Goal: Information Seeking & Learning: Learn about a topic

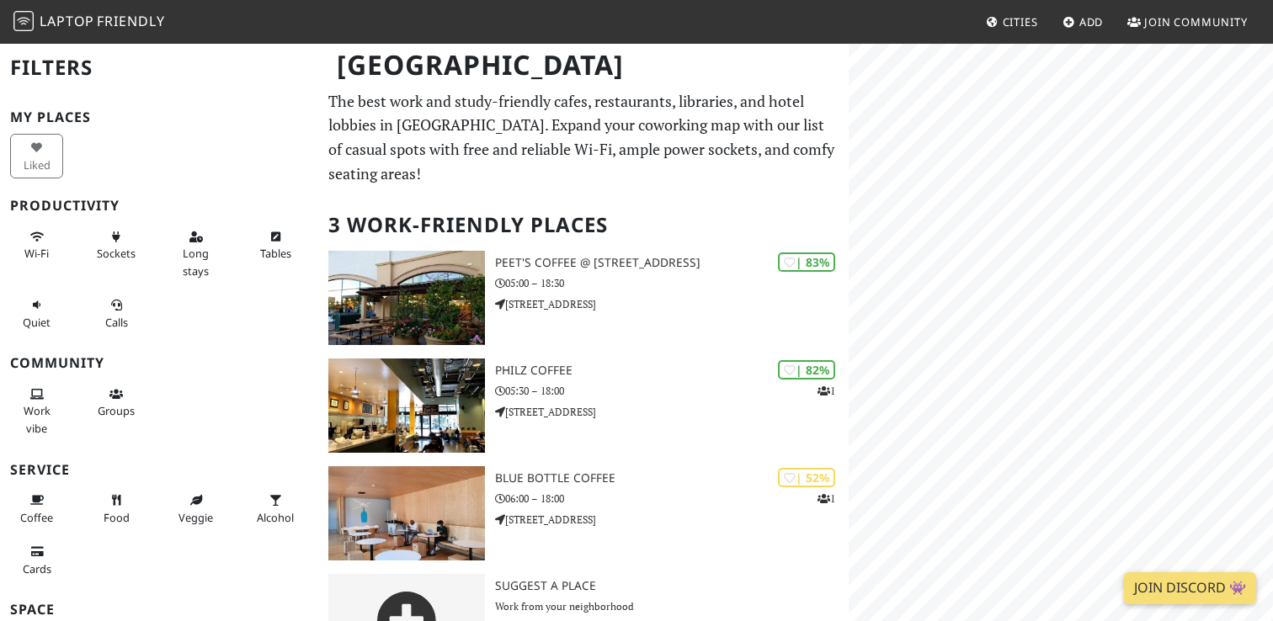
scroll to position [60, 0]
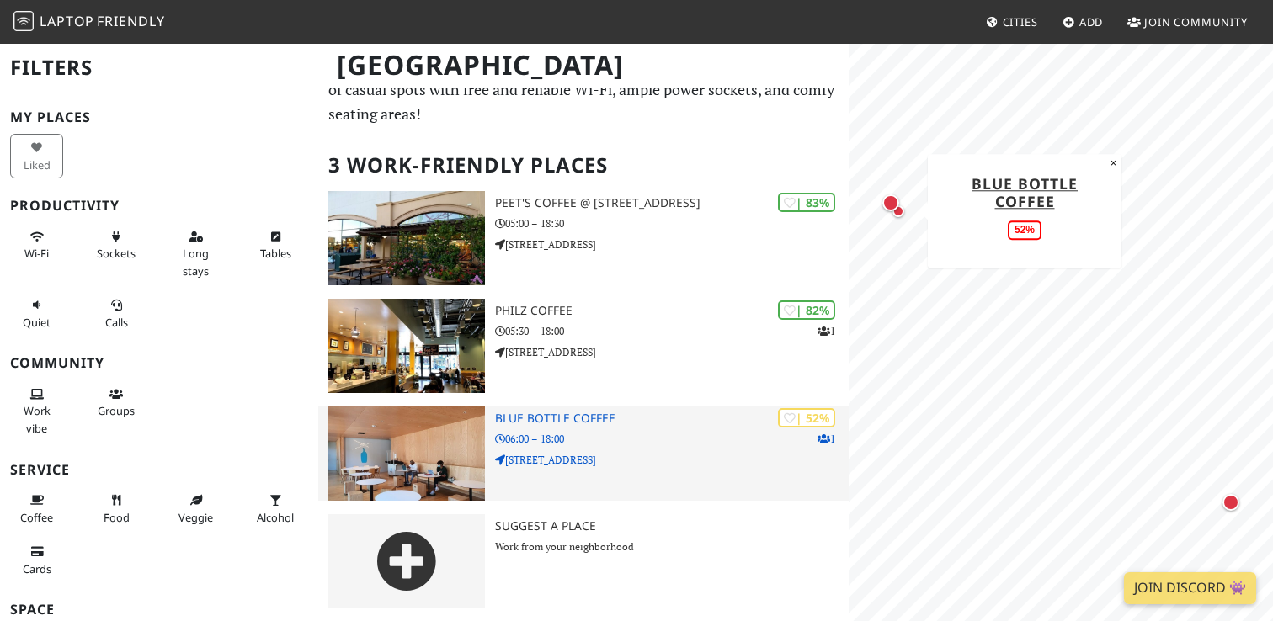
click at [590, 427] on div "| 52% 1 Blue Bottle Coffee 06:00 – 18:00 [STREET_ADDRESS]" at bounding box center [672, 454] width 354 height 94
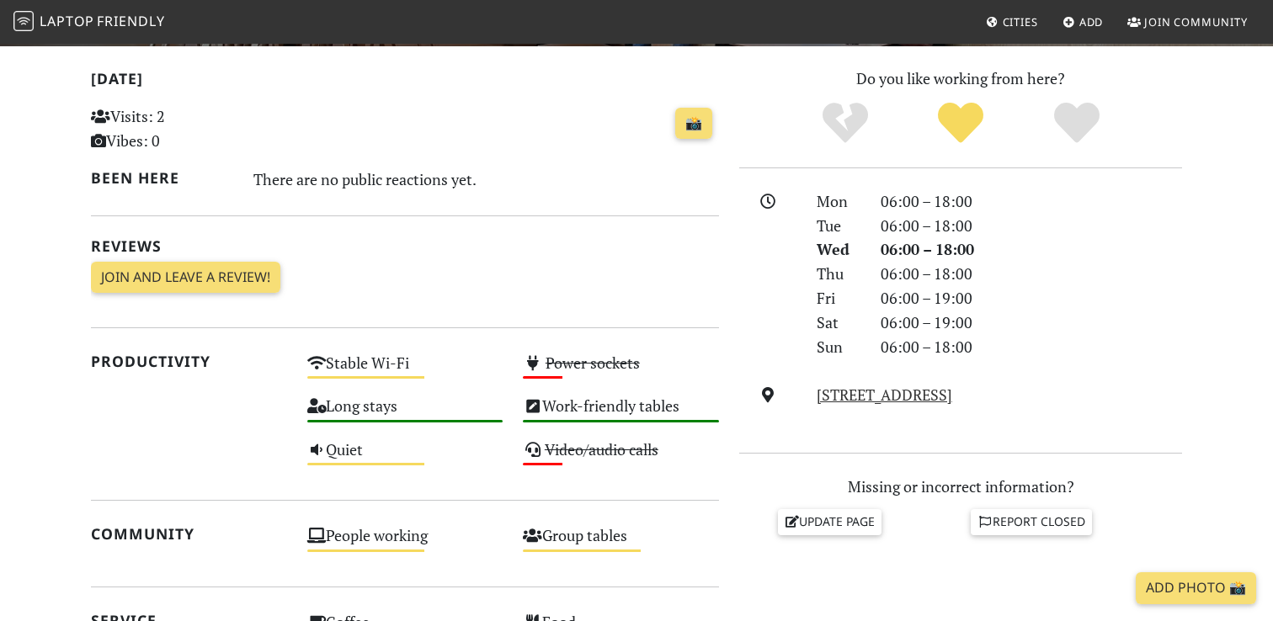
scroll to position [29, 0]
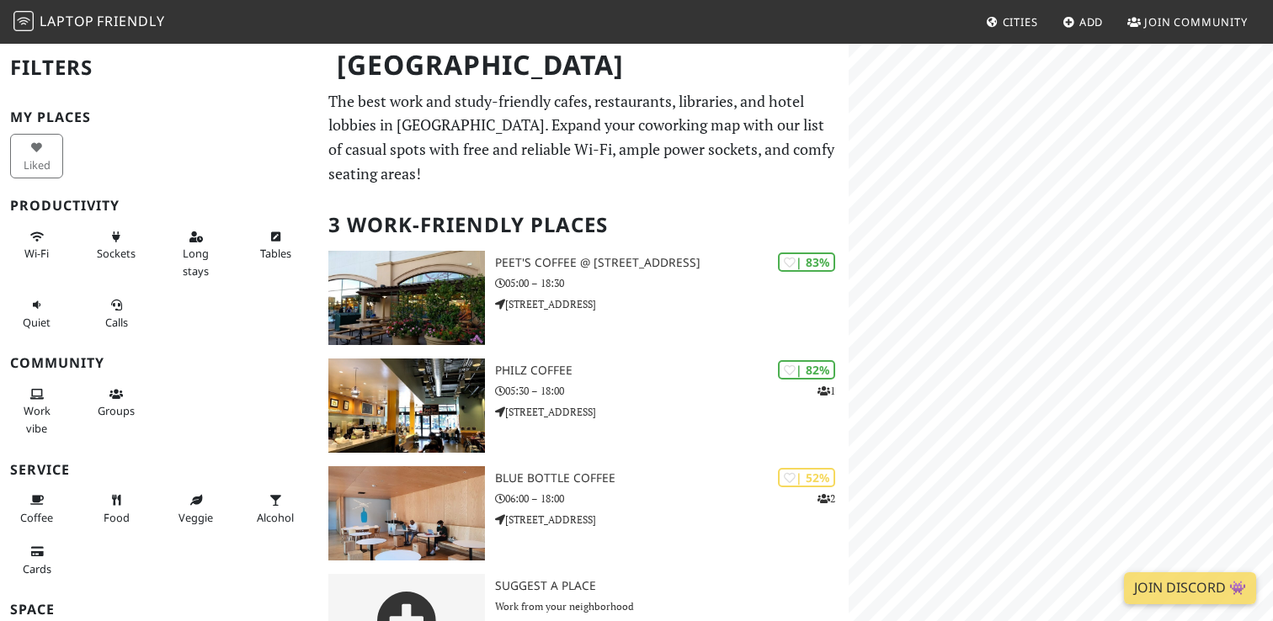
scroll to position [60, 0]
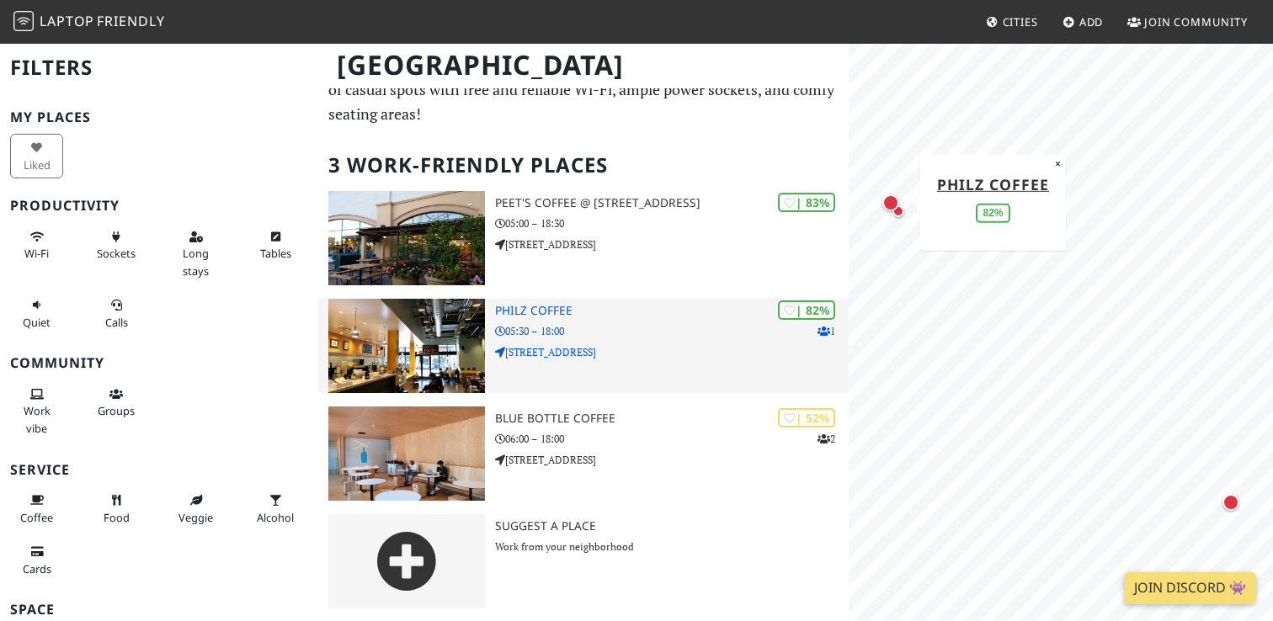
click at [551, 314] on h3 "Philz Coffee" at bounding box center [672, 311] width 354 height 14
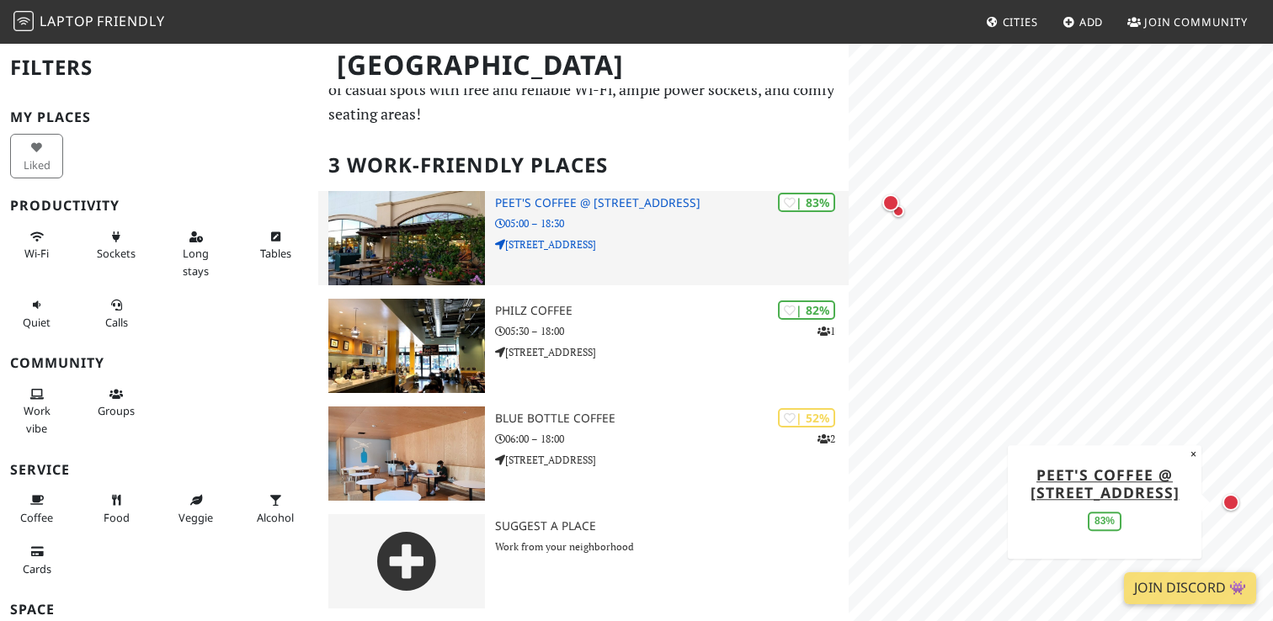
click at [656, 193] on div "| 83% Peet's Coffee @ 1020 Park Pl 05:00 – 18:30 1020 Park Pl" at bounding box center [672, 238] width 354 height 94
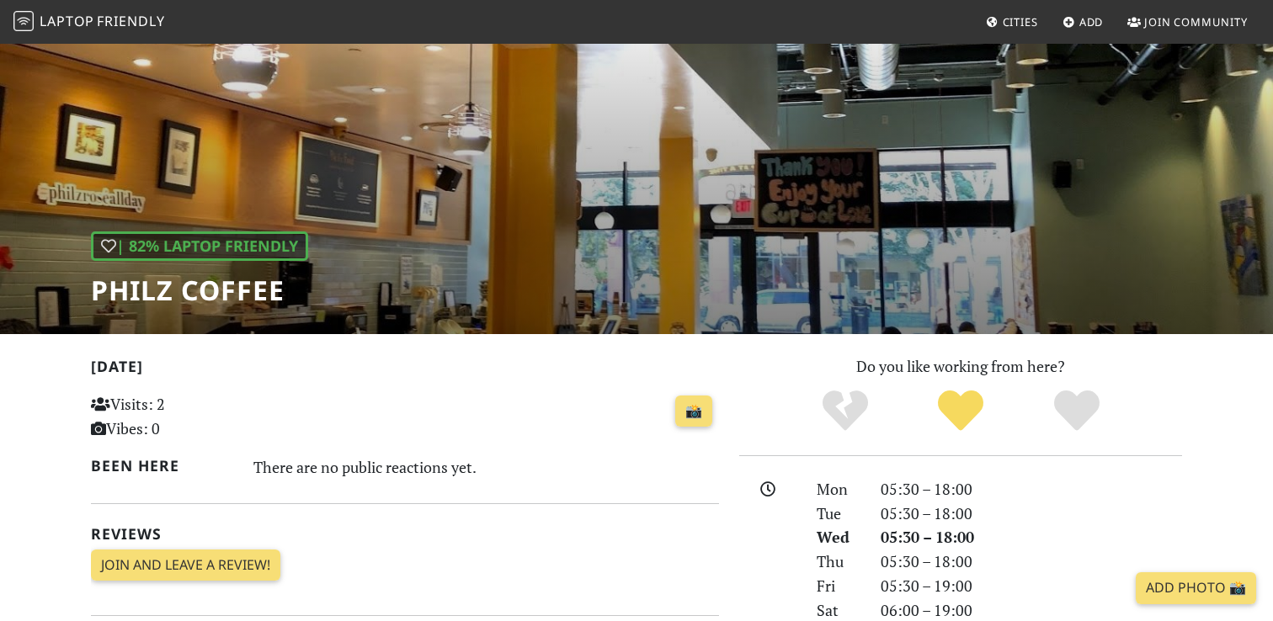
scroll to position [59, 0]
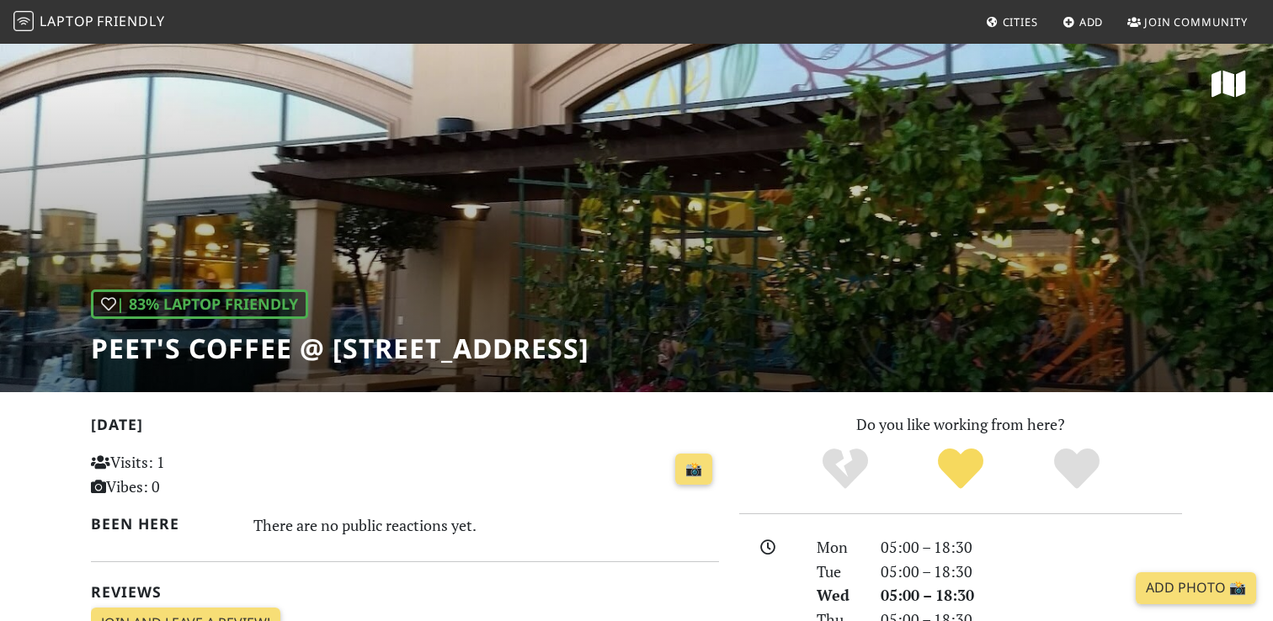
click at [594, 167] on div "| 83% Laptop Friendly Peet's Coffee @ [STREET_ADDRESS]" at bounding box center [636, 217] width 1273 height 350
